Goal: Check status

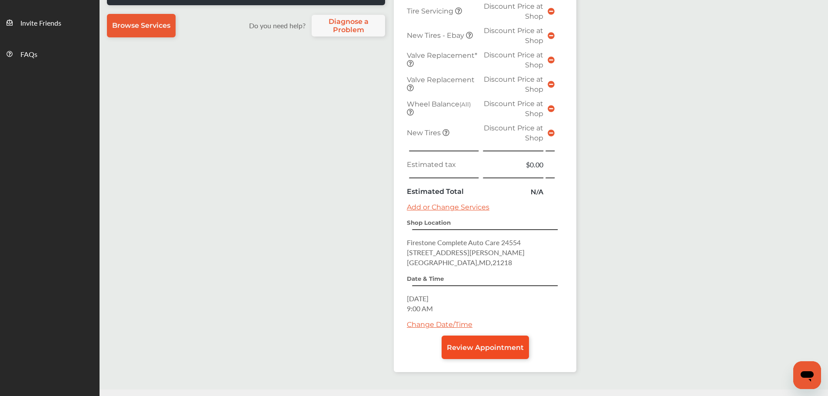
scroll to position [304, 0]
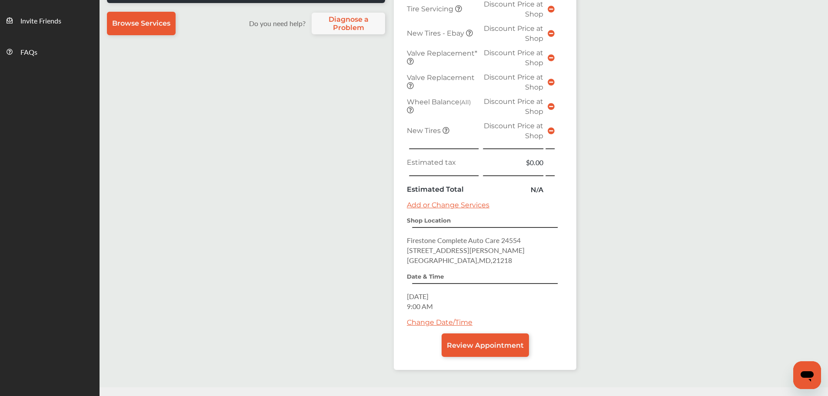
click at [552, 128] on icon at bounding box center [551, 130] width 7 height 7
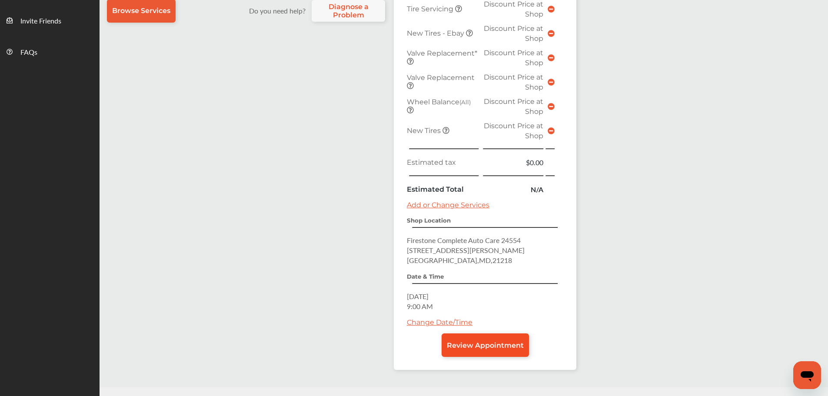
scroll to position [303, 0]
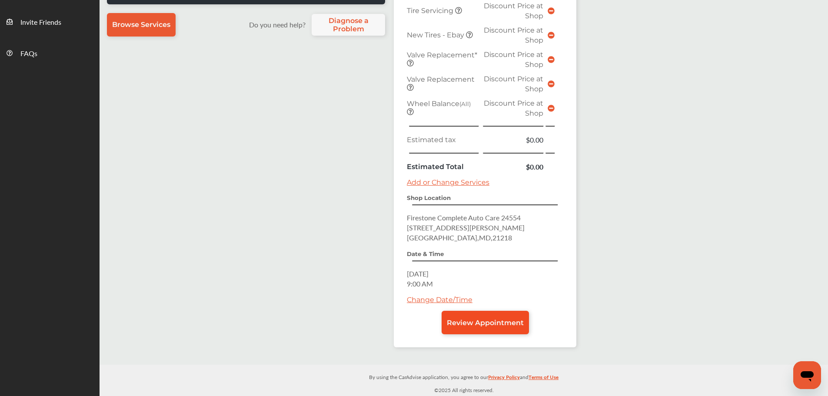
click at [509, 325] on span "Review Appointment" at bounding box center [485, 323] width 77 height 8
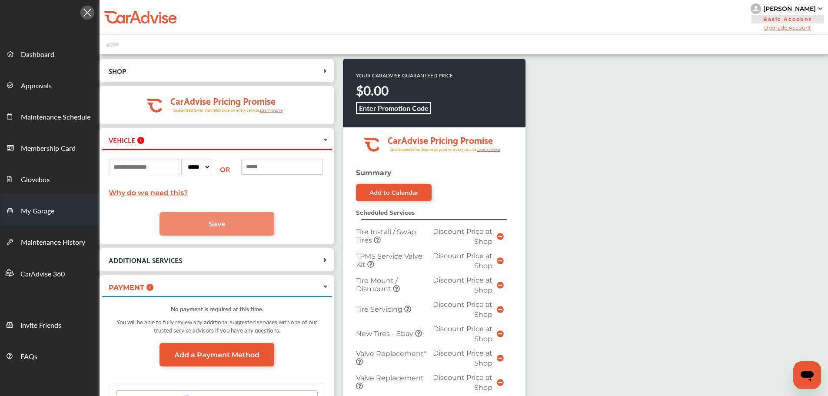
click at [45, 211] on span "My Garage" at bounding box center [37, 211] width 33 height 11
